Goal: Task Accomplishment & Management: Use online tool/utility

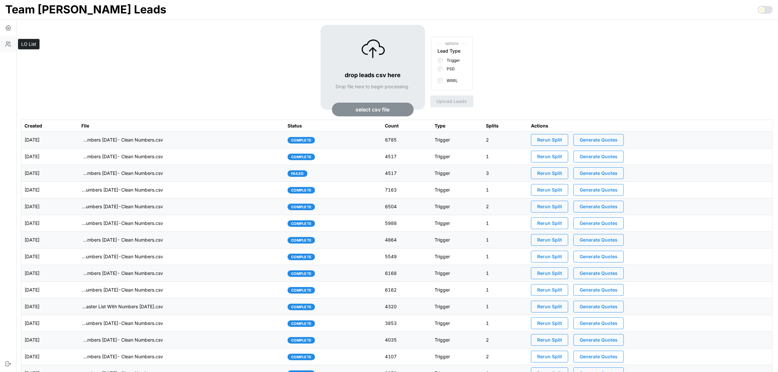
click at [6, 46] on icon "button" at bounding box center [7, 46] width 3 height 2
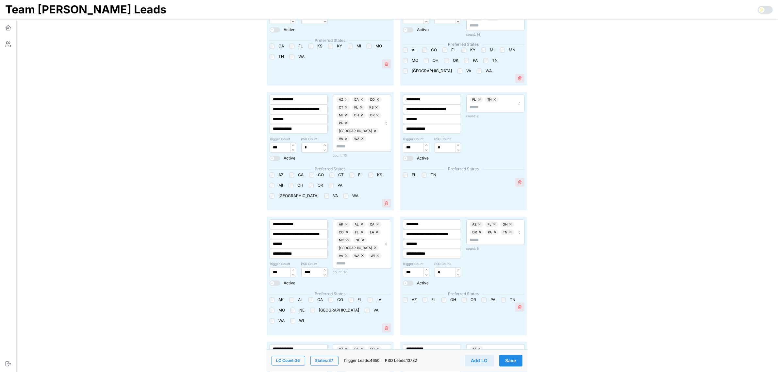
scroll to position [1772, 0]
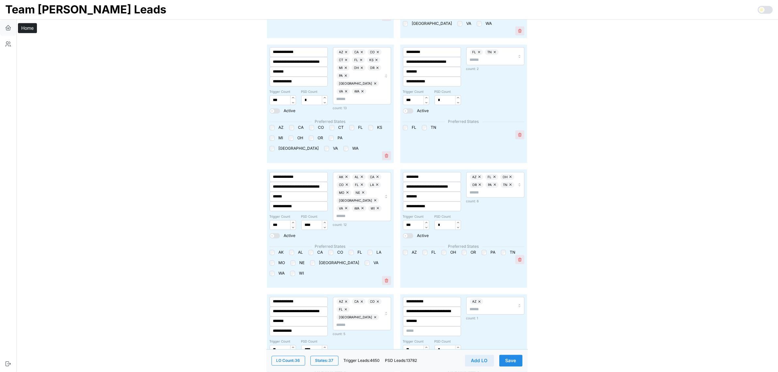
click at [10, 25] on icon "button" at bounding box center [8, 28] width 7 height 7
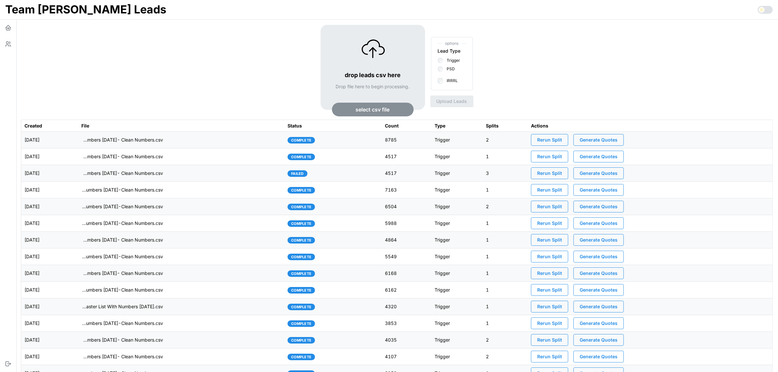
click at [361, 105] on span "select csv file" at bounding box center [373, 109] width 34 height 13
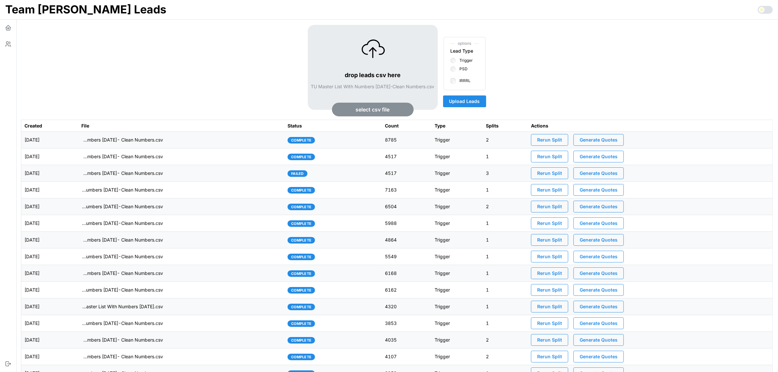
click at [472, 107] on span "Upload Leads" at bounding box center [464, 101] width 31 height 11
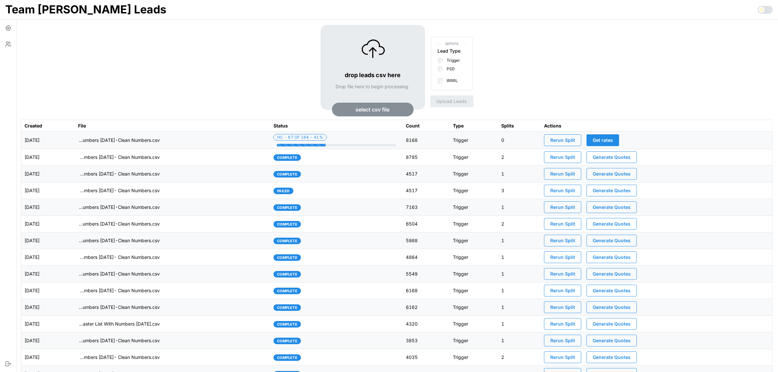
click at [61, 138] on td "[DATE]" at bounding box center [48, 140] width 54 height 17
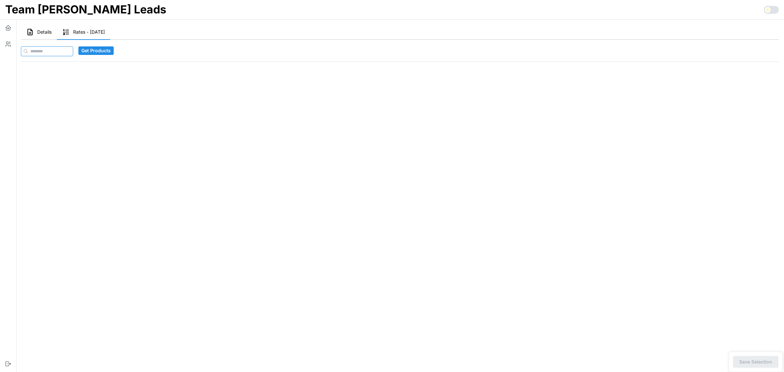
click at [56, 55] on input at bounding box center [47, 51] width 52 height 10
paste input "**********"
type input "**********"
click at [100, 49] on span "Get Products" at bounding box center [108, 51] width 29 height 8
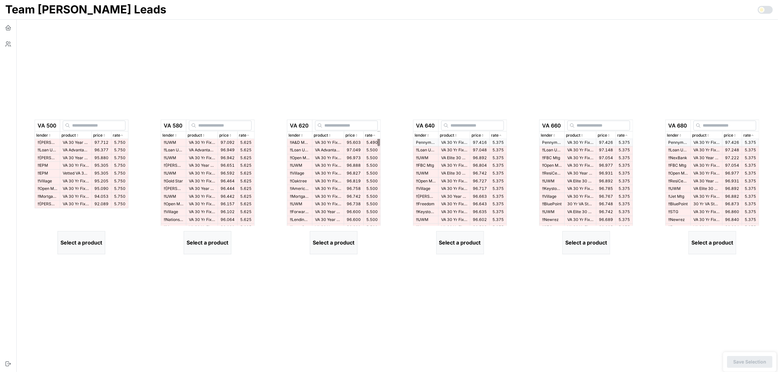
scroll to position [0, 0]
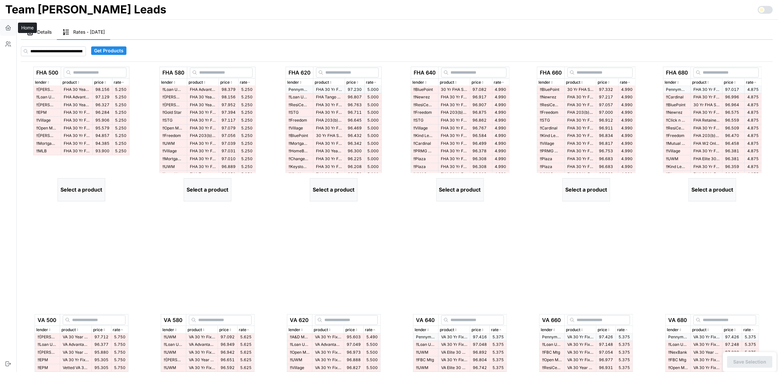
click at [11, 28] on button "button" at bounding box center [8, 28] width 16 height 16
